Goal: Information Seeking & Learning: Learn about a topic

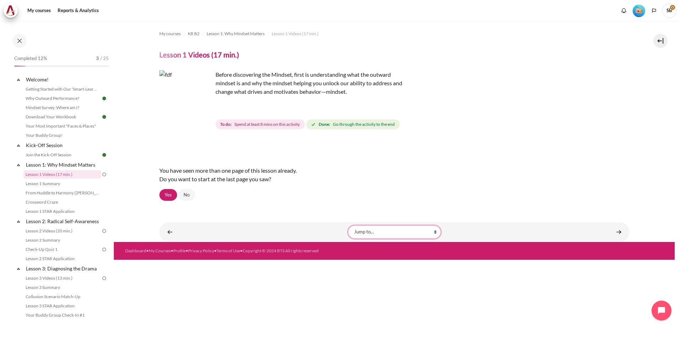
click at [363, 234] on select "Jump to... Getting Started with Our 'Smart-Learning' Platform Why Outward Perfo…" at bounding box center [394, 232] width 92 height 13
click at [312, 232] on div "Content" at bounding box center [240, 232] width 154 height 9
click at [167, 197] on link "Yes" at bounding box center [168, 195] width 18 height 12
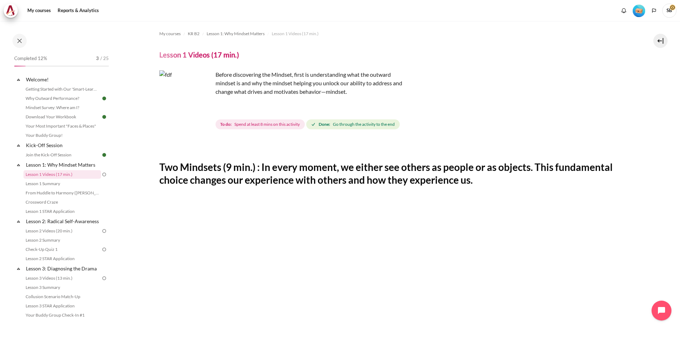
click at [203, 111] on img "Content" at bounding box center [185, 96] width 53 height 53
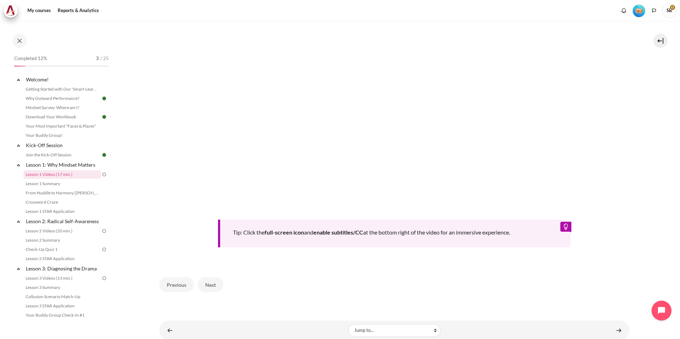
scroll to position [278, 0]
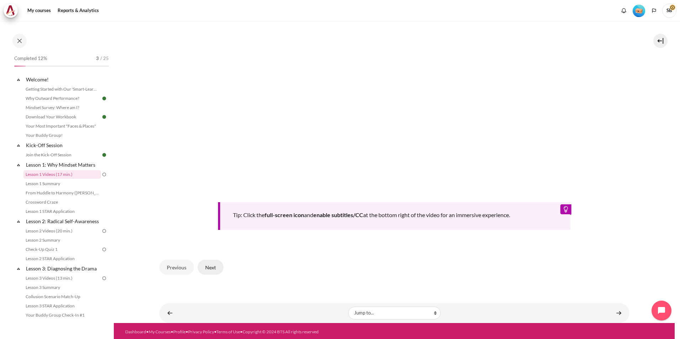
click at [213, 266] on button "Next" at bounding box center [211, 267] width 26 height 15
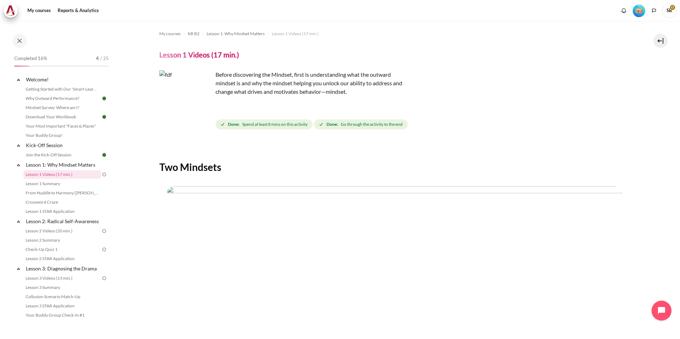
click at [101, 175] on img at bounding box center [104, 174] width 6 height 6
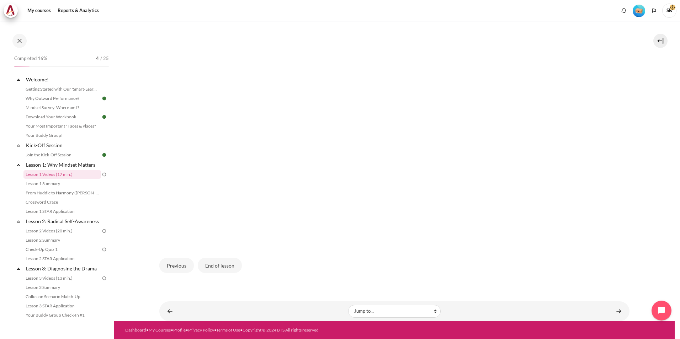
scroll to position [127, 0]
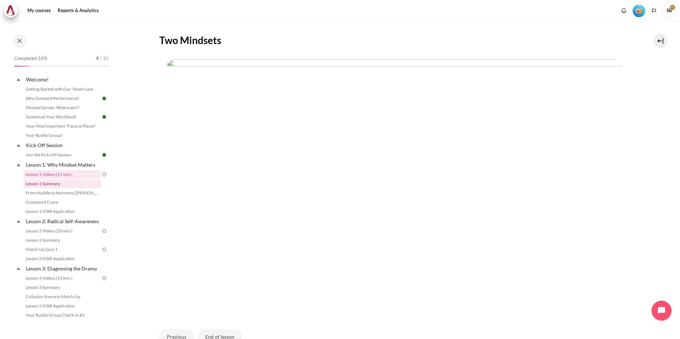
click at [52, 185] on link "Lesson 1 Summary" at bounding box center [62, 184] width 78 height 9
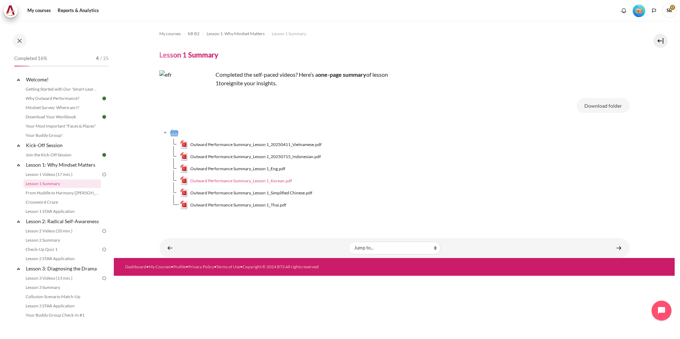
click at [185, 181] on img "Content" at bounding box center [184, 181] width 9 height 9
click at [67, 193] on link "From Huddle to Harmony ([PERSON_NAME]'s Story)" at bounding box center [62, 193] width 78 height 9
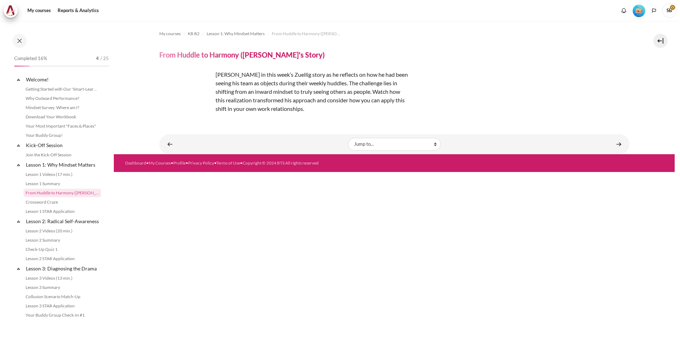
scroll to position [6, 0]
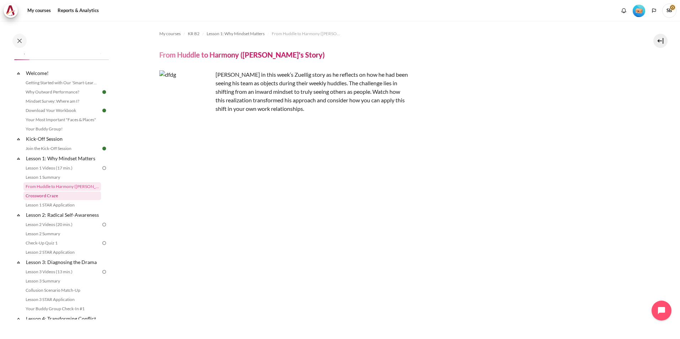
click at [54, 196] on link "Crossword Craze" at bounding box center [62, 196] width 78 height 9
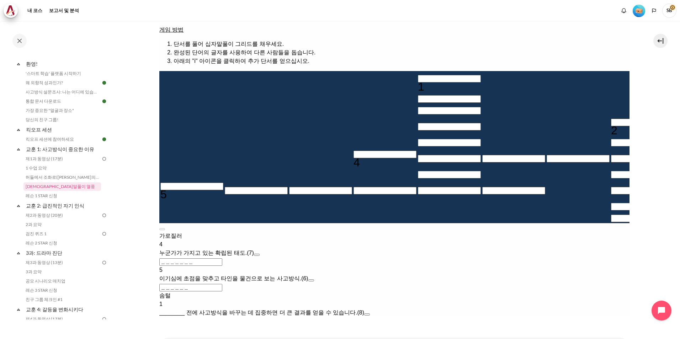
scroll to position [107, 0]
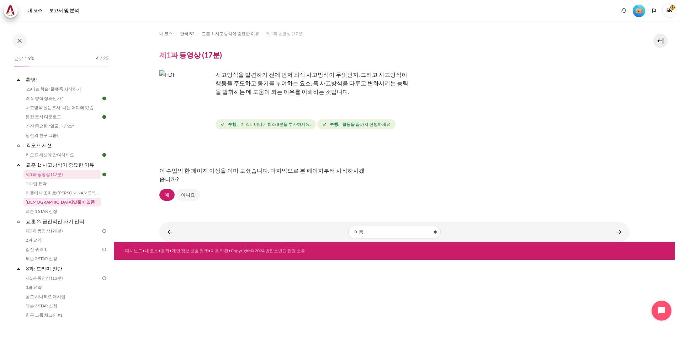
click at [47, 203] on link "십자말풀이 열풍" at bounding box center [62, 202] width 78 height 9
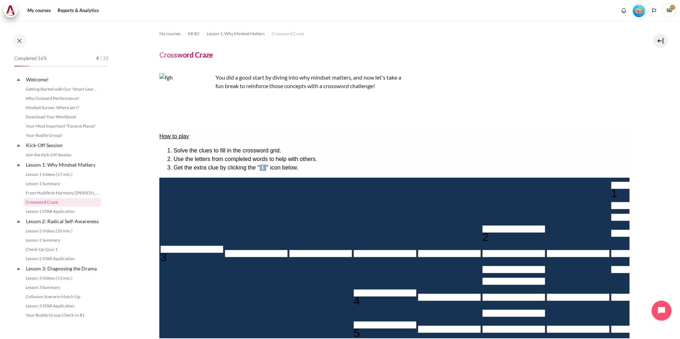
scroll to position [16, 0]
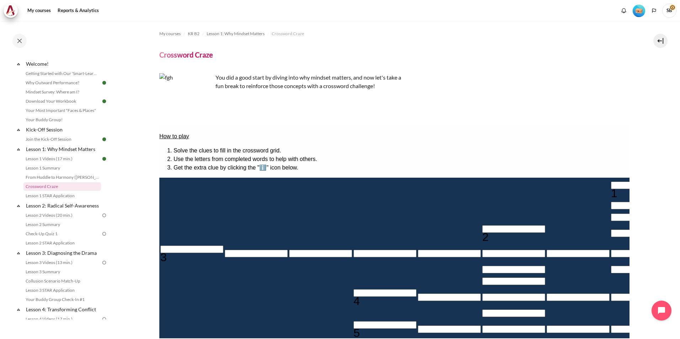
click at [145, 213] on section "My courses KR B2 Lesson 1: Why Mindset Matters Crossword Craze Crossword Craze" at bounding box center [394, 242] width 561 height 443
click at [130, 198] on section "My courses KR B2 Lesson 1: Why Mindset Matters Crossword Craze Crossword Craze" at bounding box center [394, 242] width 561 height 443
click at [54, 170] on link "Lesson 1 Summary" at bounding box center [62, 168] width 78 height 9
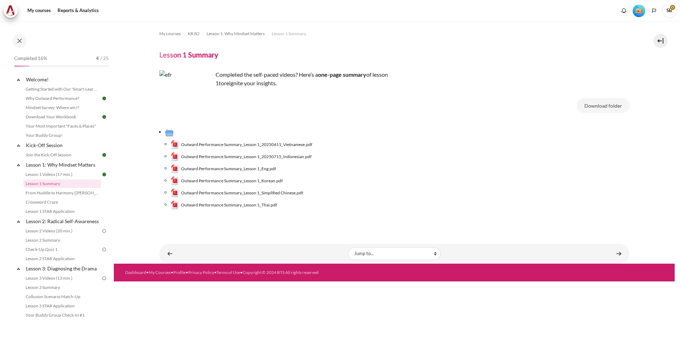
click at [171, 180] on li "Outward Performance Summary_Lesson 1_Korean.pdf" at bounding box center [400, 181] width 459 height 12
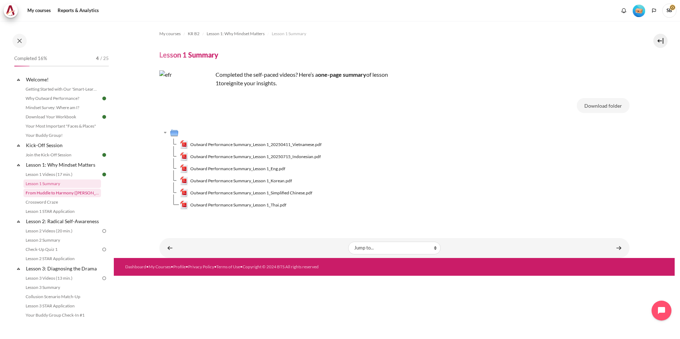
click at [75, 193] on link "From Huddle to Harmony ([PERSON_NAME]'s Story)" at bounding box center [62, 193] width 78 height 9
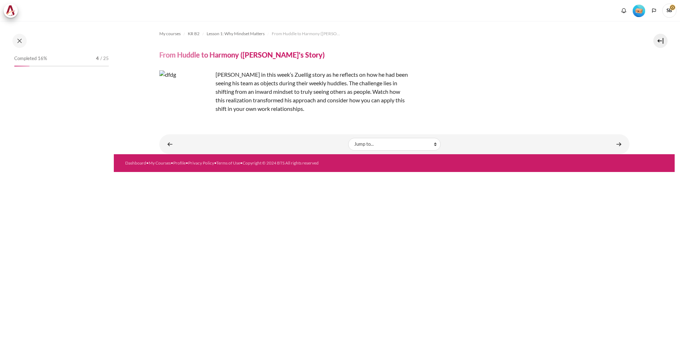
scroll to position [6, 0]
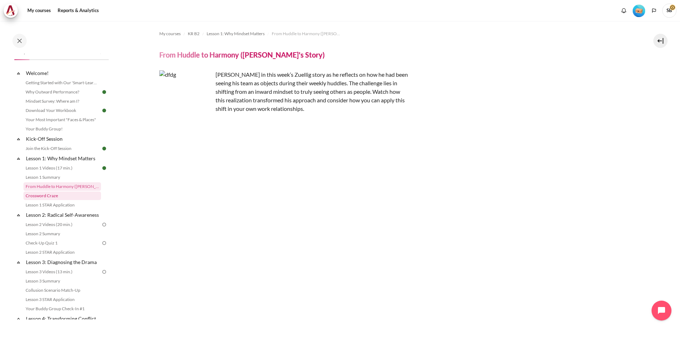
click at [58, 197] on link "Crossword Craze" at bounding box center [62, 196] width 78 height 9
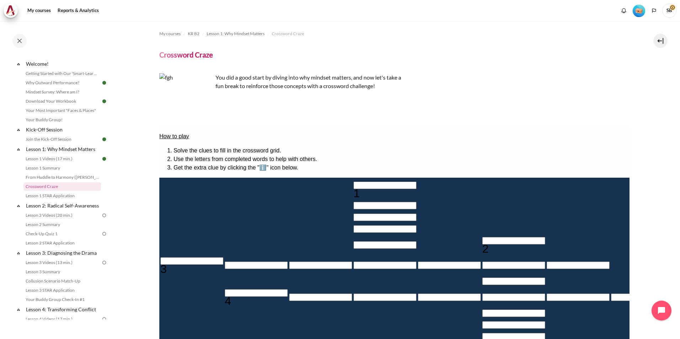
scroll to position [36, 0]
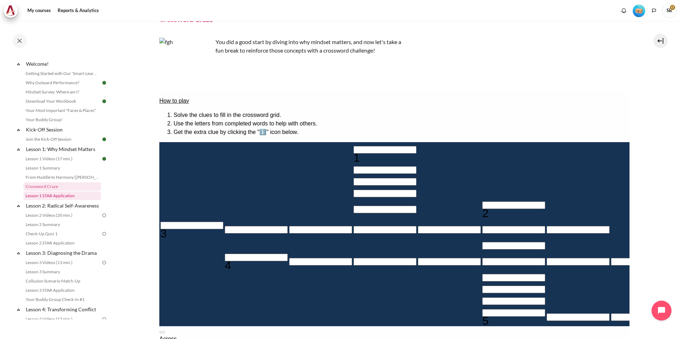
click at [64, 198] on link "Lesson 1 STAR Application" at bounding box center [62, 196] width 78 height 9
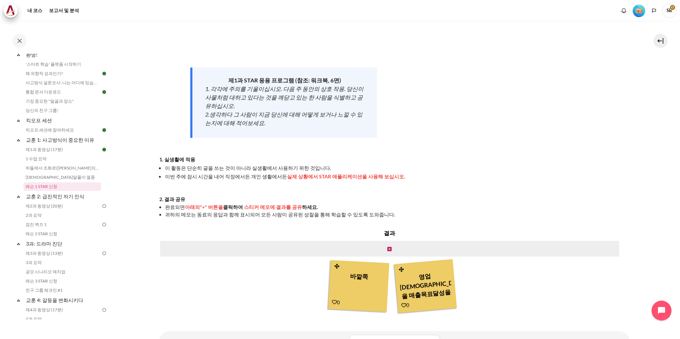
scroll to position [71, 0]
click at [45, 178] on link "십자말풀이 열풍" at bounding box center [62, 177] width 78 height 9
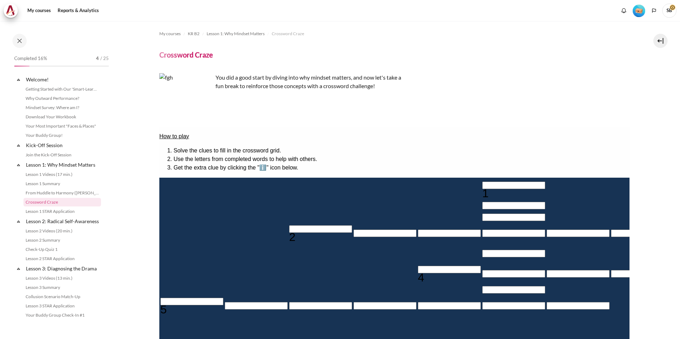
scroll to position [16, 0]
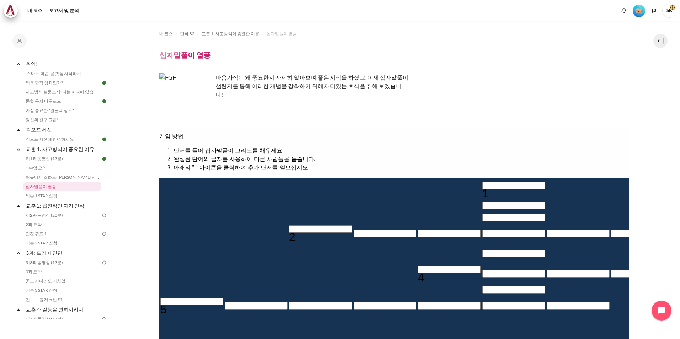
drag, startPoint x: 630, startPoint y: 230, endPoint x: 443, endPoint y: 146, distance: 205.5
click at [443, 146] on li "단서를 풀어 십자말풀이 그리드를 채우세요." at bounding box center [401, 150] width 456 height 9
click at [54, 178] on link "허들에서 조화로(Khoo Ghi Peng의 이야기)" at bounding box center [62, 177] width 78 height 9
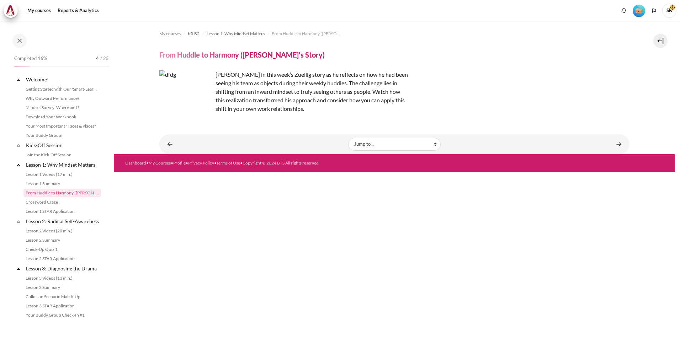
scroll to position [6, 0]
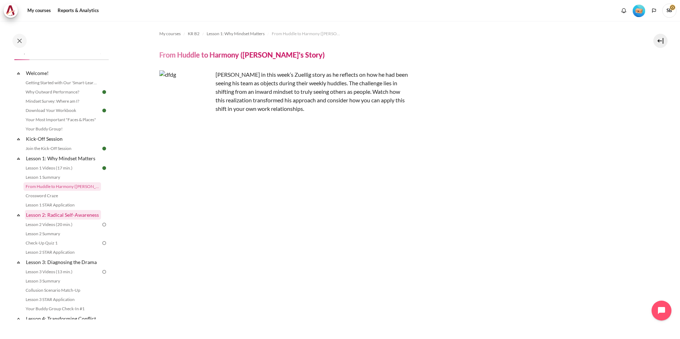
click at [64, 216] on link "Lesson 2: Radical Self-Awareness" at bounding box center [63, 215] width 76 height 10
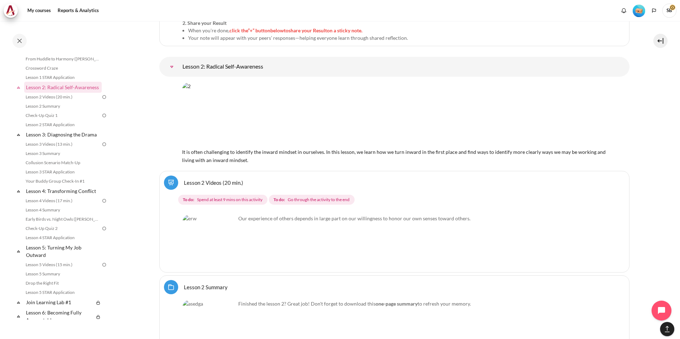
scroll to position [1683, 0]
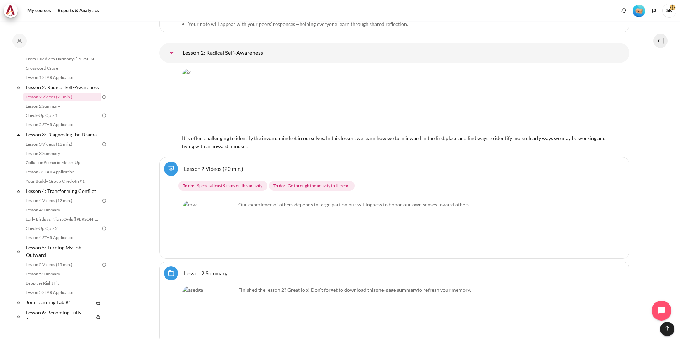
click at [227, 239] on img "Content" at bounding box center [208, 227] width 53 height 53
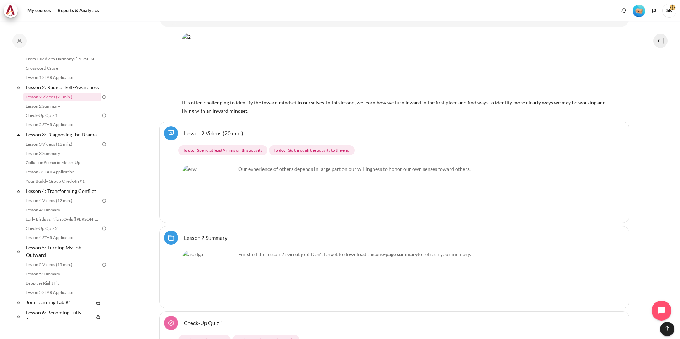
scroll to position [1754, 0]
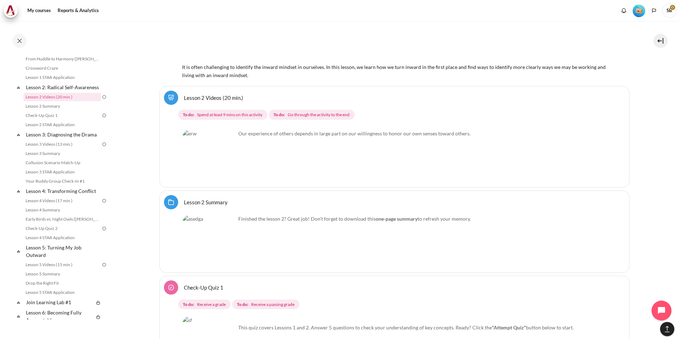
click at [226, 169] on img "Content" at bounding box center [208, 156] width 53 height 53
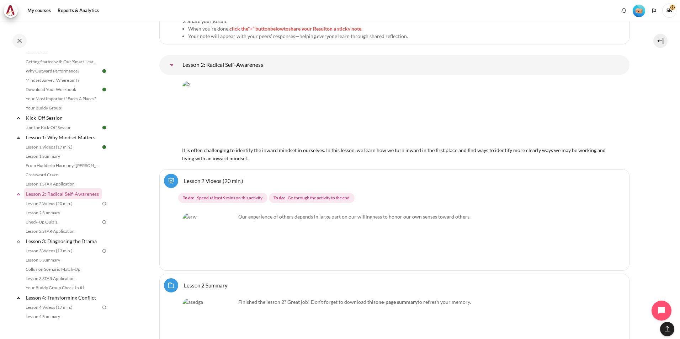
scroll to position [1683, 0]
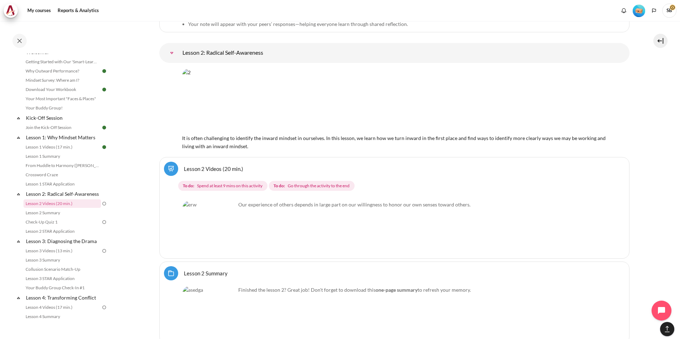
click at [549, 245] on div "Our experience of others depends in large part on our willingness to honor our …" at bounding box center [394, 226] width 424 height 56
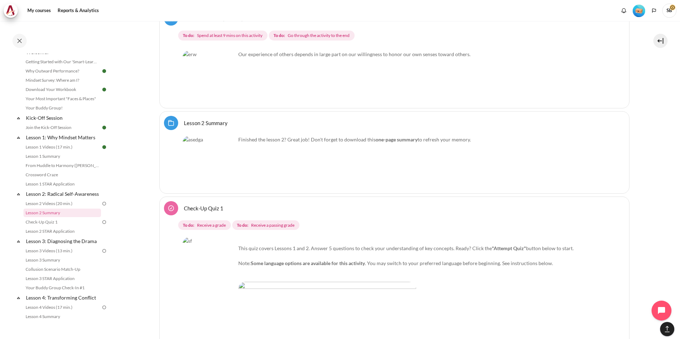
scroll to position [1826, 0]
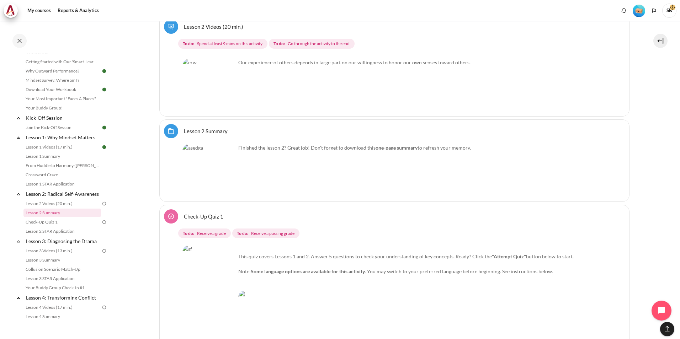
click at [228, 98] on img "Content" at bounding box center [208, 85] width 53 height 53
click at [101, 207] on img at bounding box center [104, 204] width 6 height 6
